Goal: Transaction & Acquisition: Purchase product/service

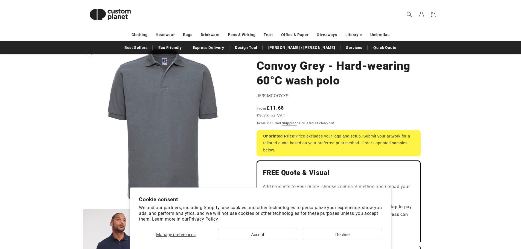
scroll to position [55, 0]
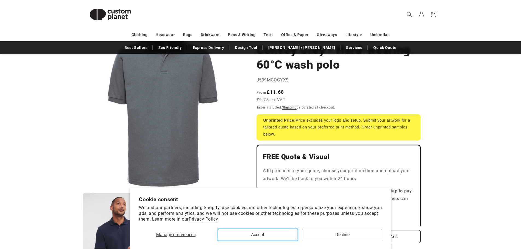
click at [252, 236] on button "Accept" at bounding box center [257, 234] width 79 height 11
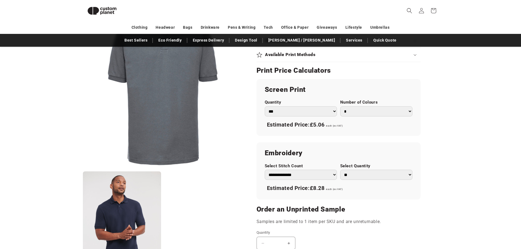
scroll to position [293, 0]
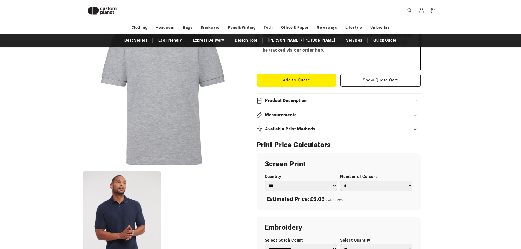
scroll to position [211, 0]
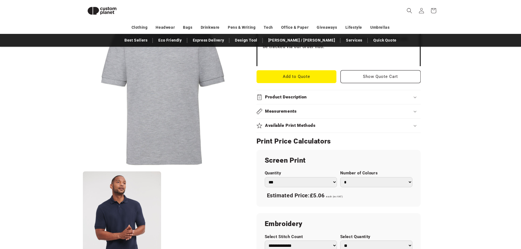
click at [275, 108] on h2 "Measurements" at bounding box center [281, 111] width 32 height 6
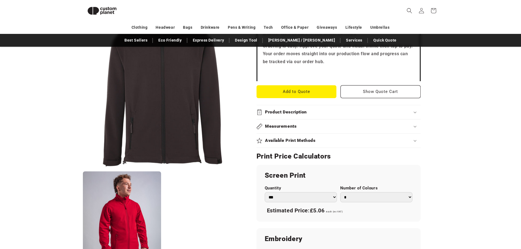
scroll to position [211, 0]
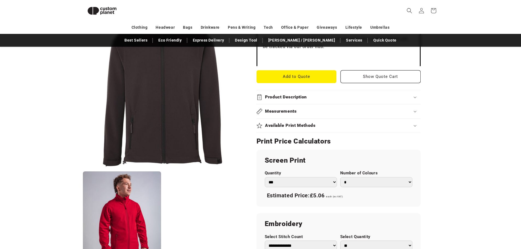
click at [330, 115] on summary "Measurements" at bounding box center [338, 111] width 164 height 14
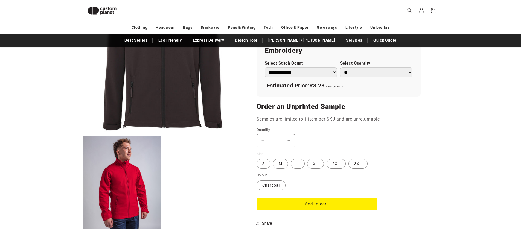
scroll to position [430, 0]
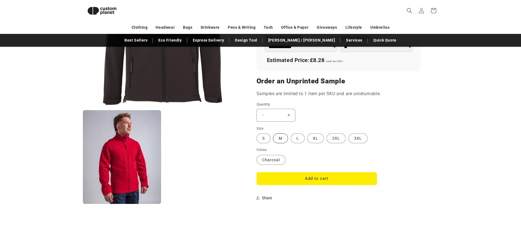
click at [274, 139] on label "M Variant sold out or unavailable" at bounding box center [280, 138] width 15 height 10
click at [292, 139] on label "L Variant sold out or unavailable" at bounding box center [297, 138] width 14 height 10
click at [307, 139] on label "XL Variant sold out or unavailable" at bounding box center [315, 138] width 17 height 10
click at [322, 139] on label "XL Variant sold out or unavailable" at bounding box center [315, 138] width 17 height 10
click at [339, 139] on label "2XL Variant sold out or unavailable" at bounding box center [335, 138] width 19 height 10
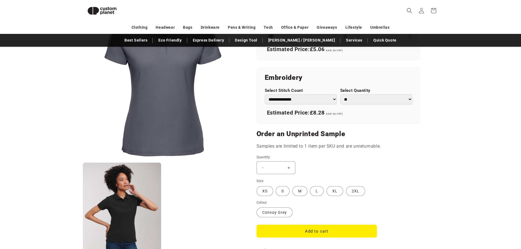
scroll to position [321, 0]
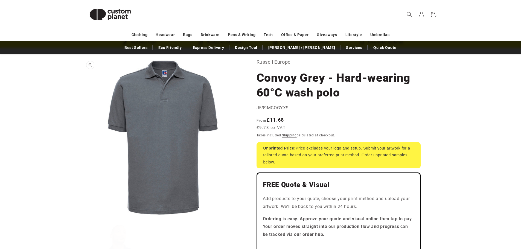
scroll to position [27, 0]
